Goal: Transaction & Acquisition: Purchase product/service

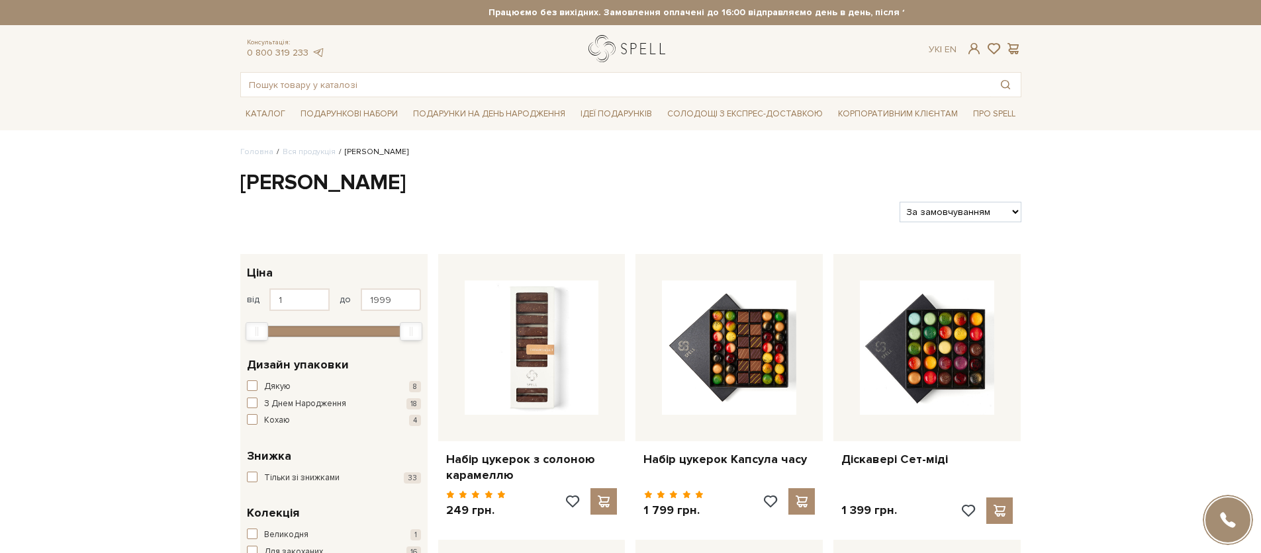
click at [597, 38] on link "logo" at bounding box center [629, 48] width 83 height 27
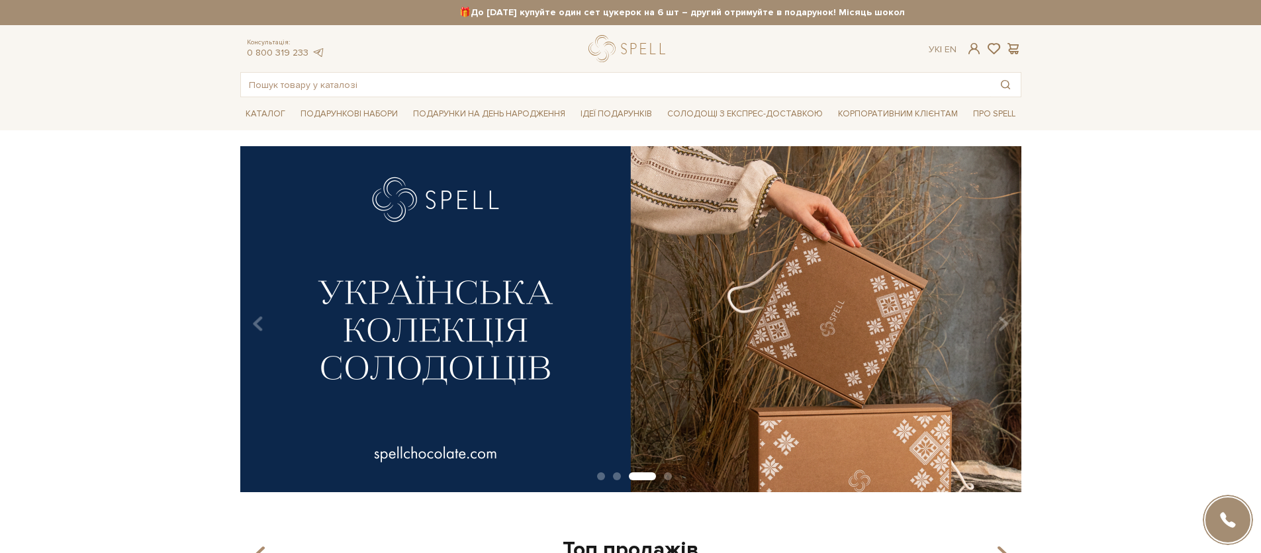
click at [633, 61] on div at bounding box center [629, 48] width 83 height 27
click at [632, 49] on div at bounding box center [629, 48] width 83 height 27
click at [609, 46] on div at bounding box center [629, 48] width 83 height 27
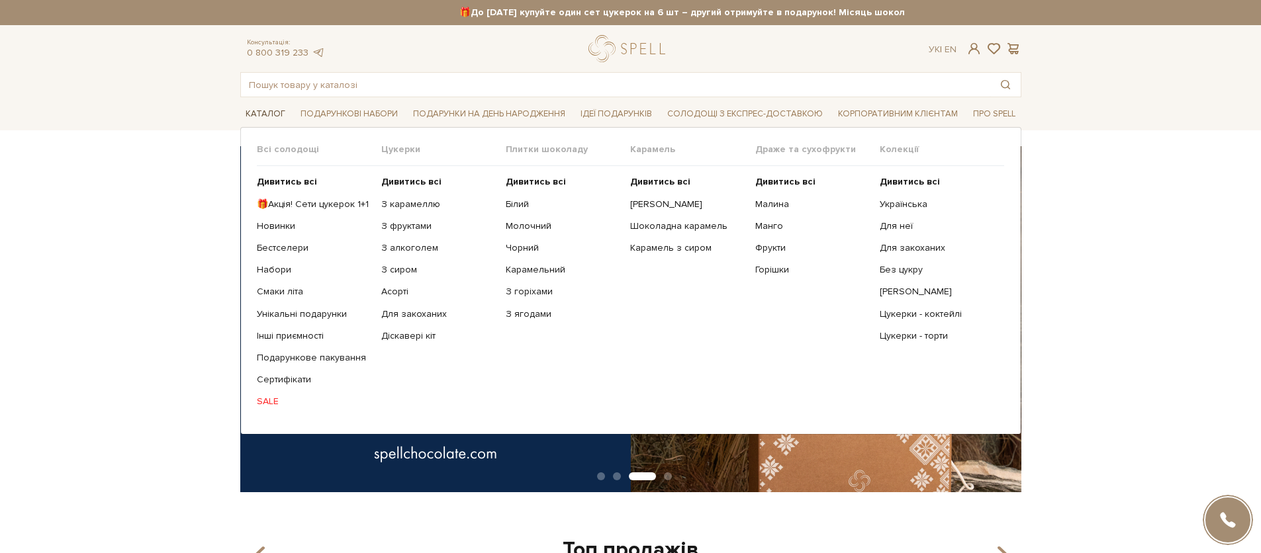
click at [267, 114] on span "Каталог" at bounding box center [265, 114] width 50 height 21
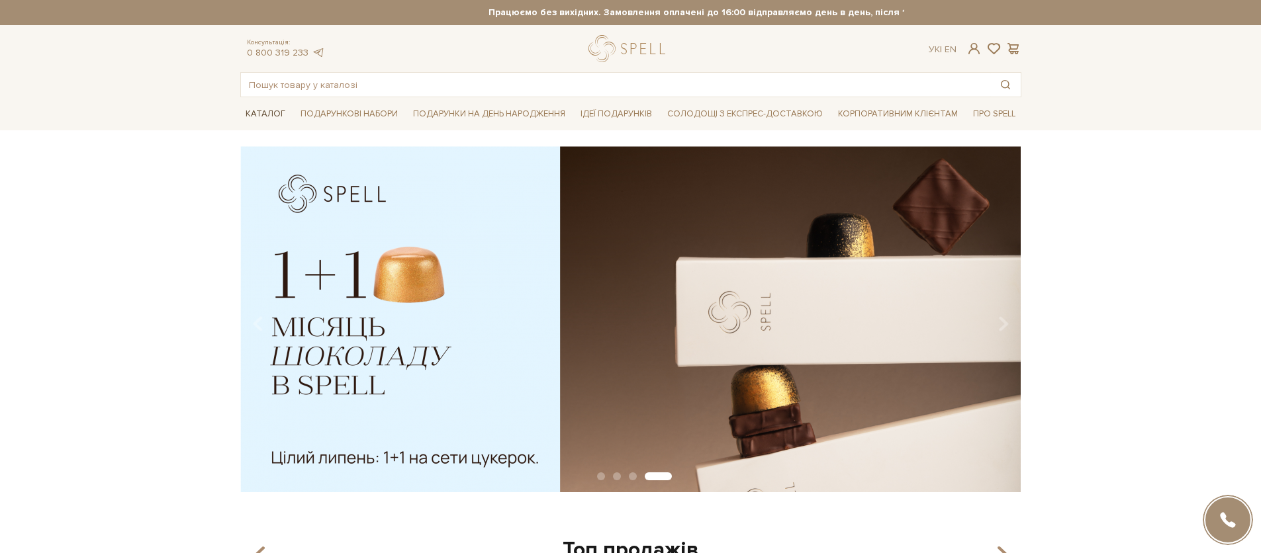
click at [264, 114] on span "Каталог" at bounding box center [265, 114] width 50 height 21
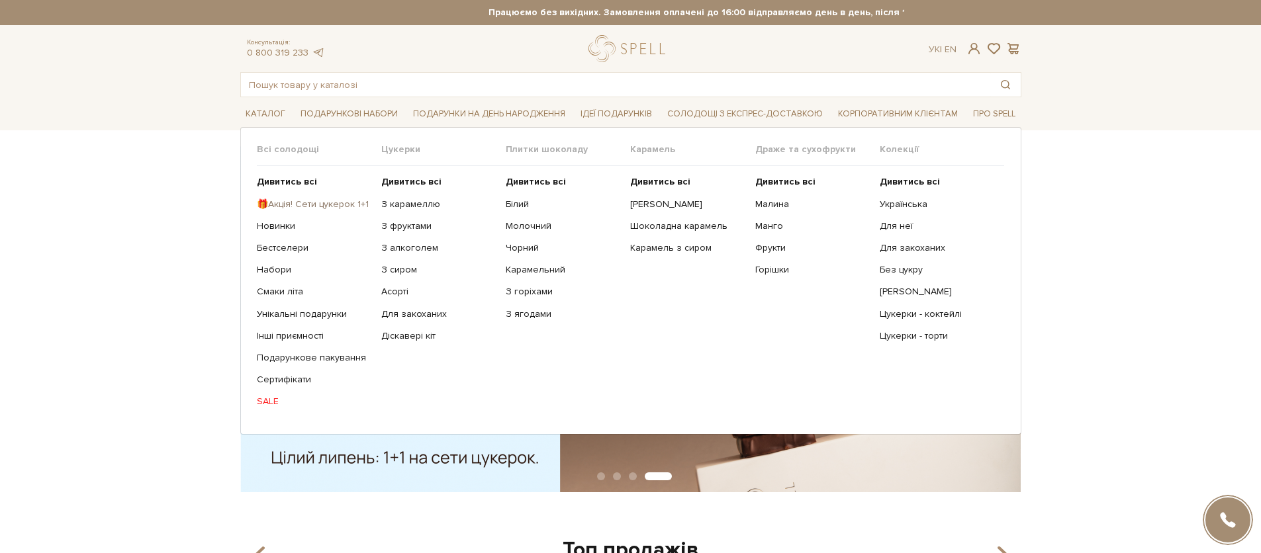
click at [286, 199] on link "🎁Акція! Сети цукерок 1+1" at bounding box center [314, 205] width 114 height 12
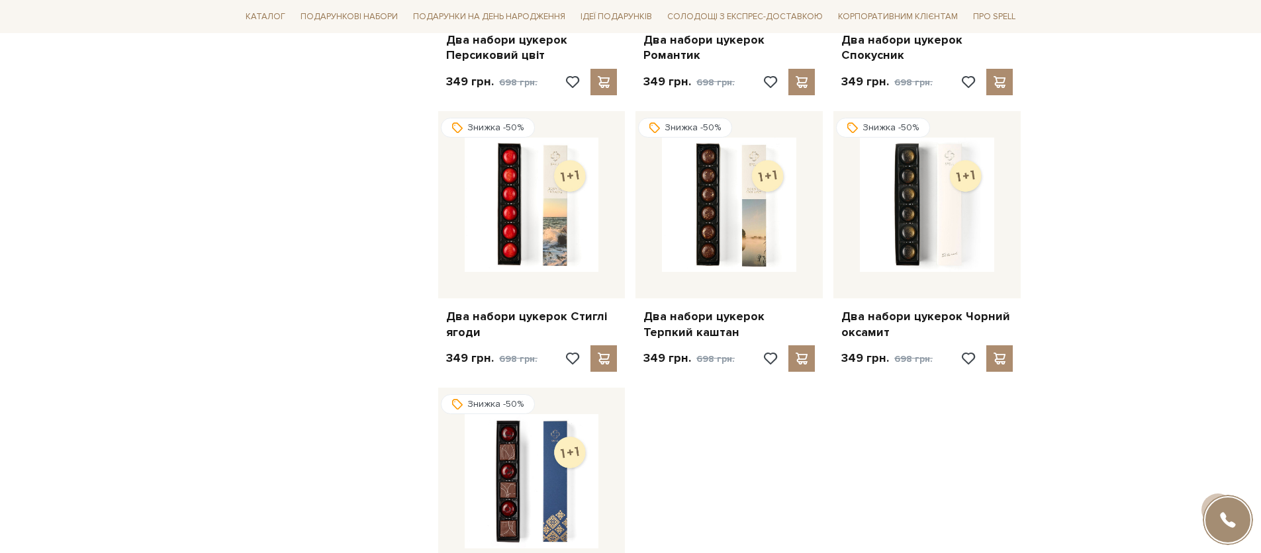
scroll to position [1519, 0]
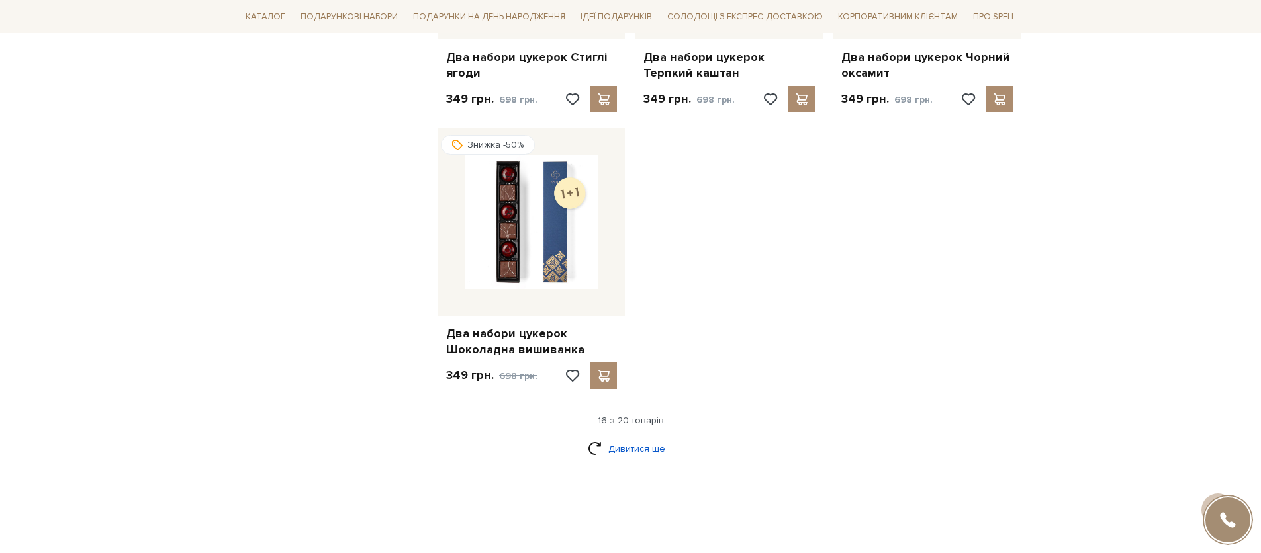
click at [633, 454] on link "Дивитися ще" at bounding box center [631, 448] width 86 height 23
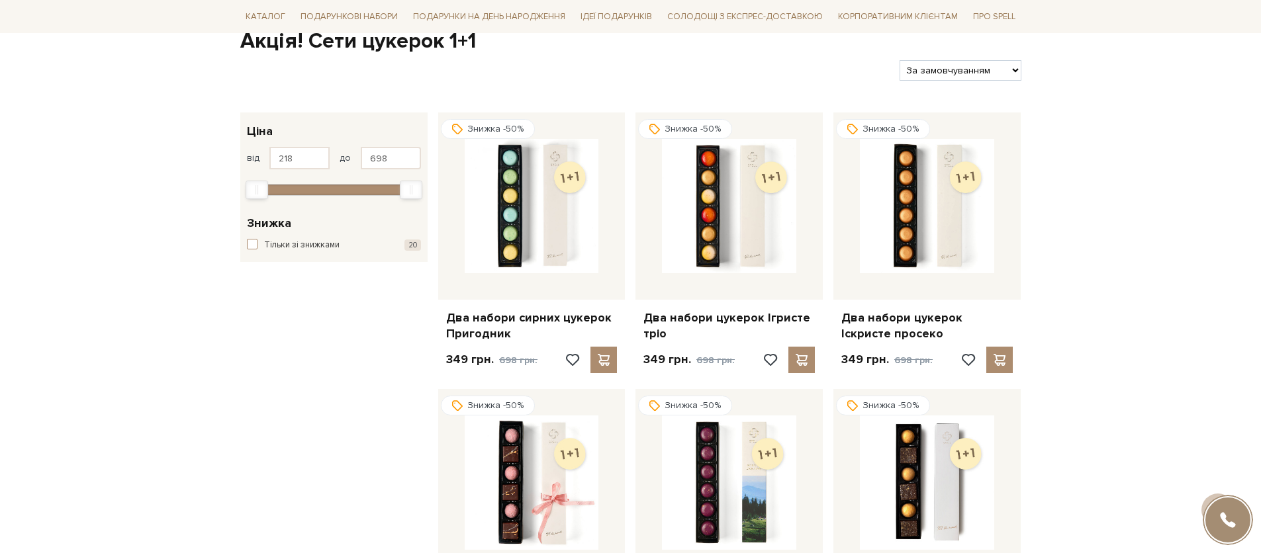
scroll to position [0, 0]
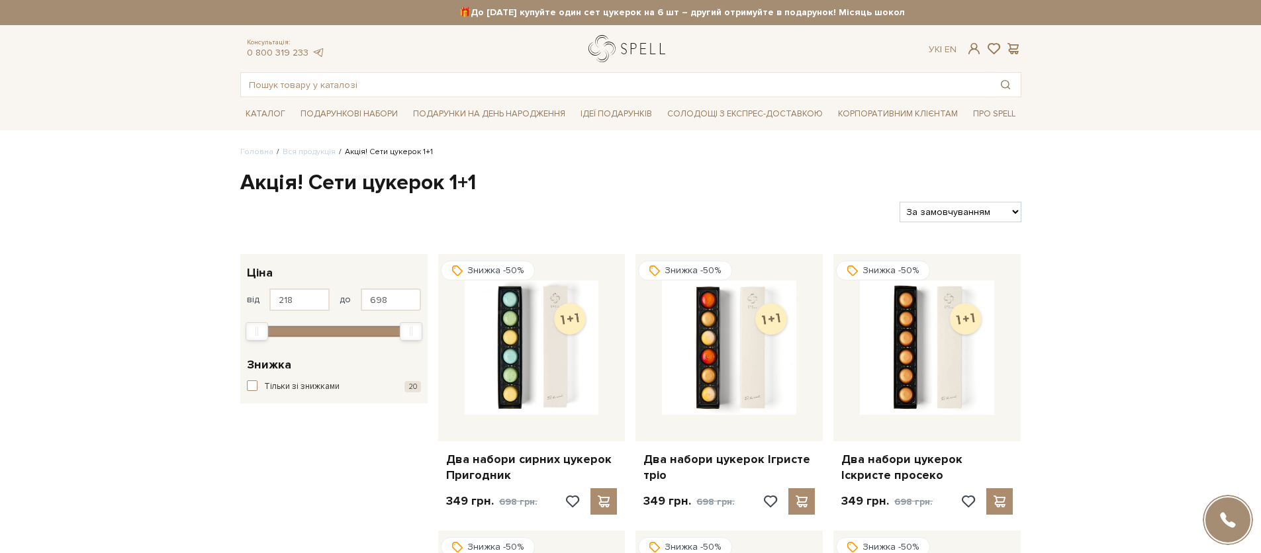
click at [623, 46] on link "logo" at bounding box center [629, 48] width 83 height 27
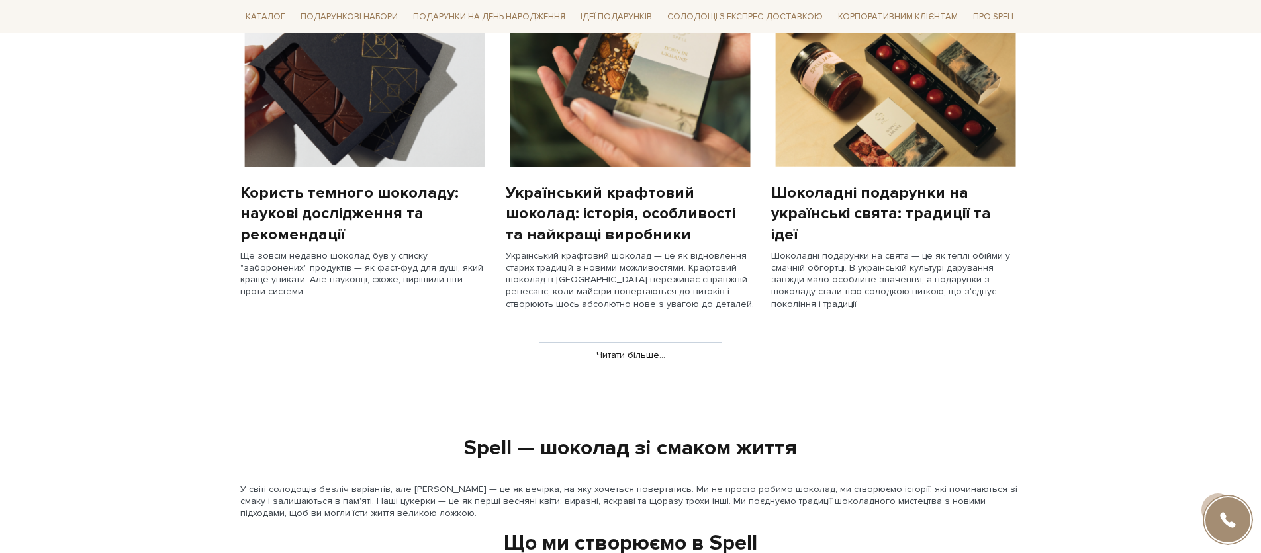
scroll to position [1327, 0]
